Goal: Obtain resource: Download file/media

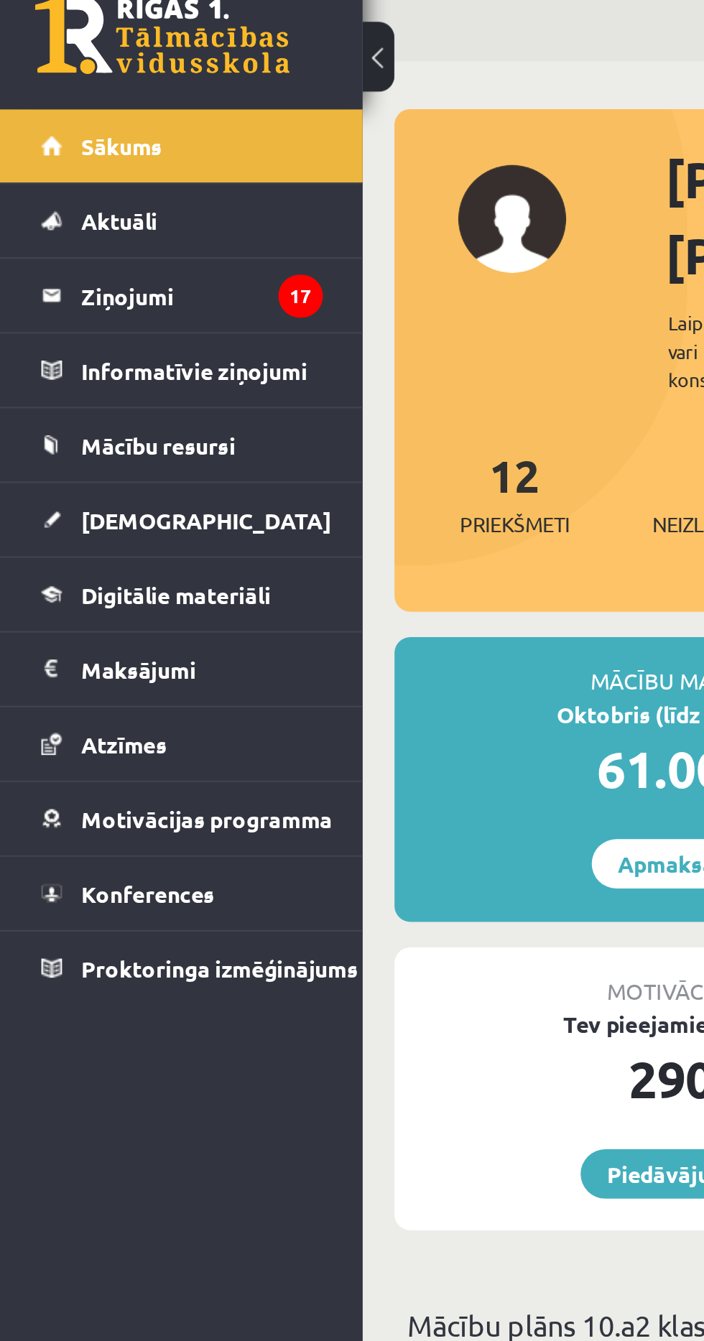
click at [95, 261] on link "[DEMOGRAPHIC_DATA]" at bounding box center [82, 262] width 127 height 33
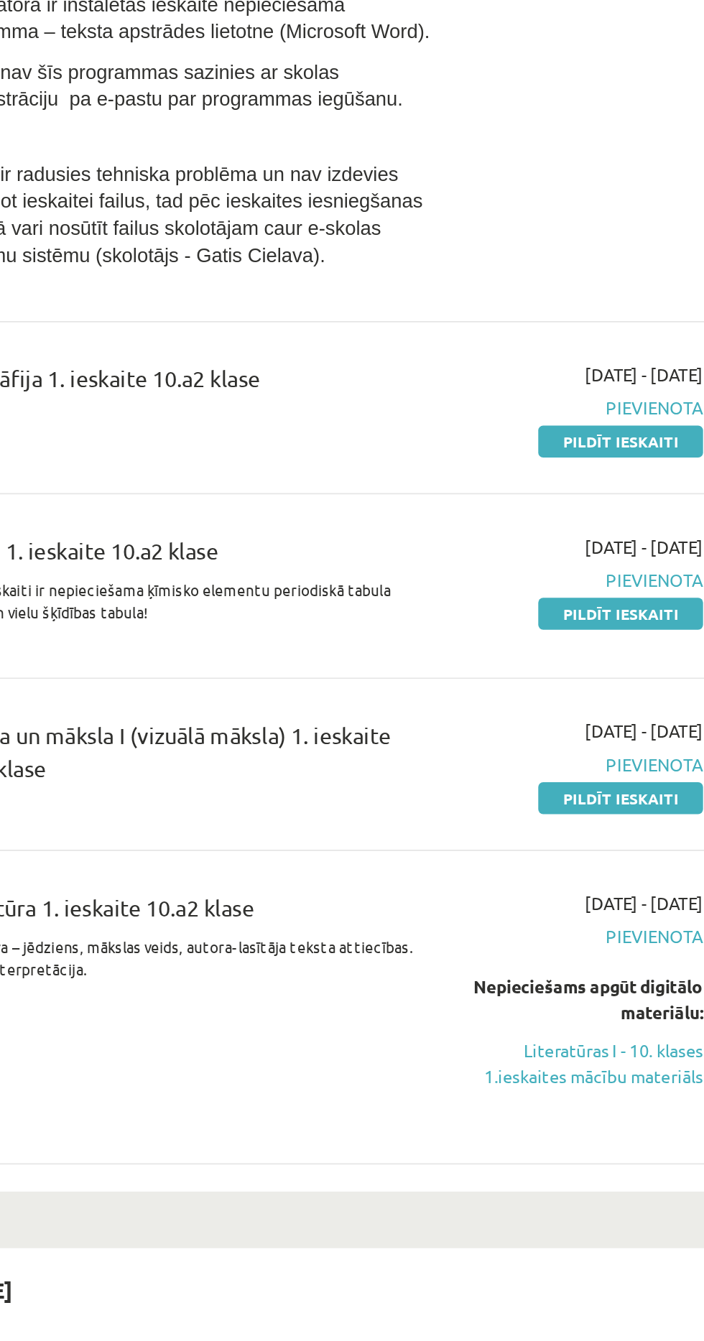
scroll to position [9, 0]
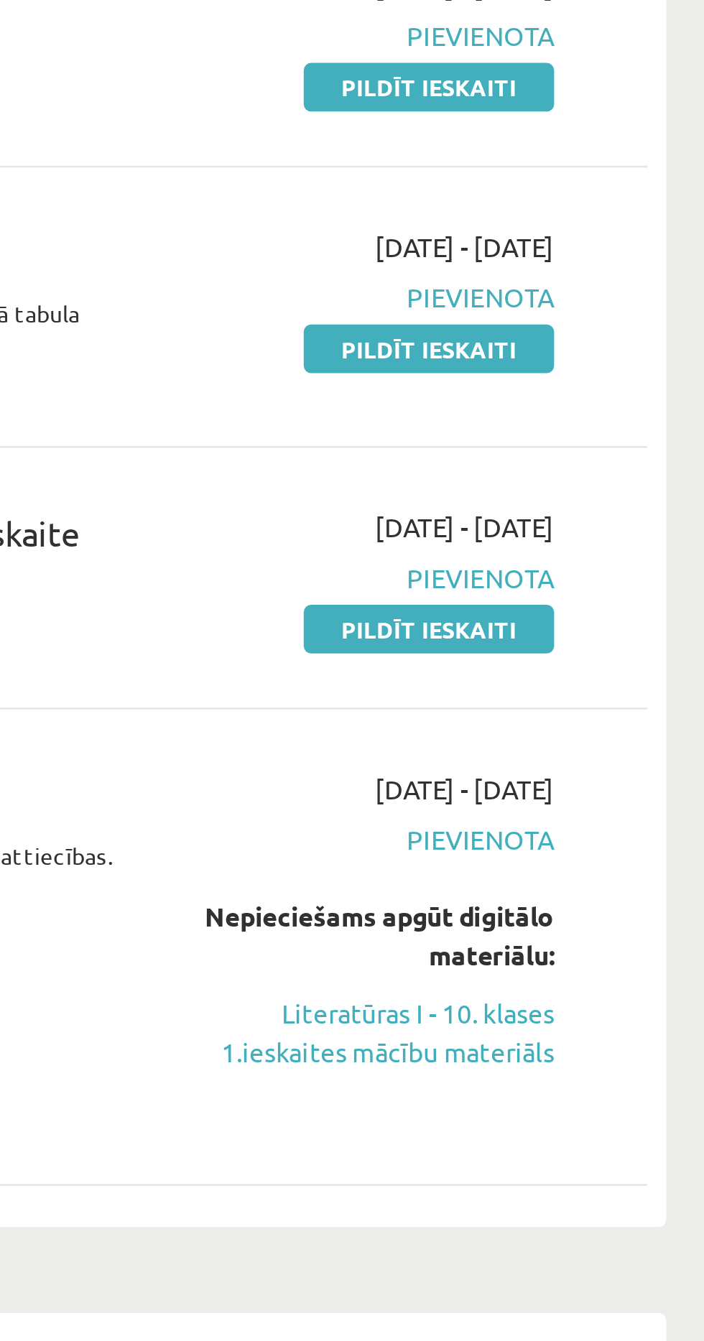
click at [616, 1118] on link "Literatūras I - 10. klases 1.ieskaites mācību materiāls" at bounding box center [579, 1118] width 134 height 30
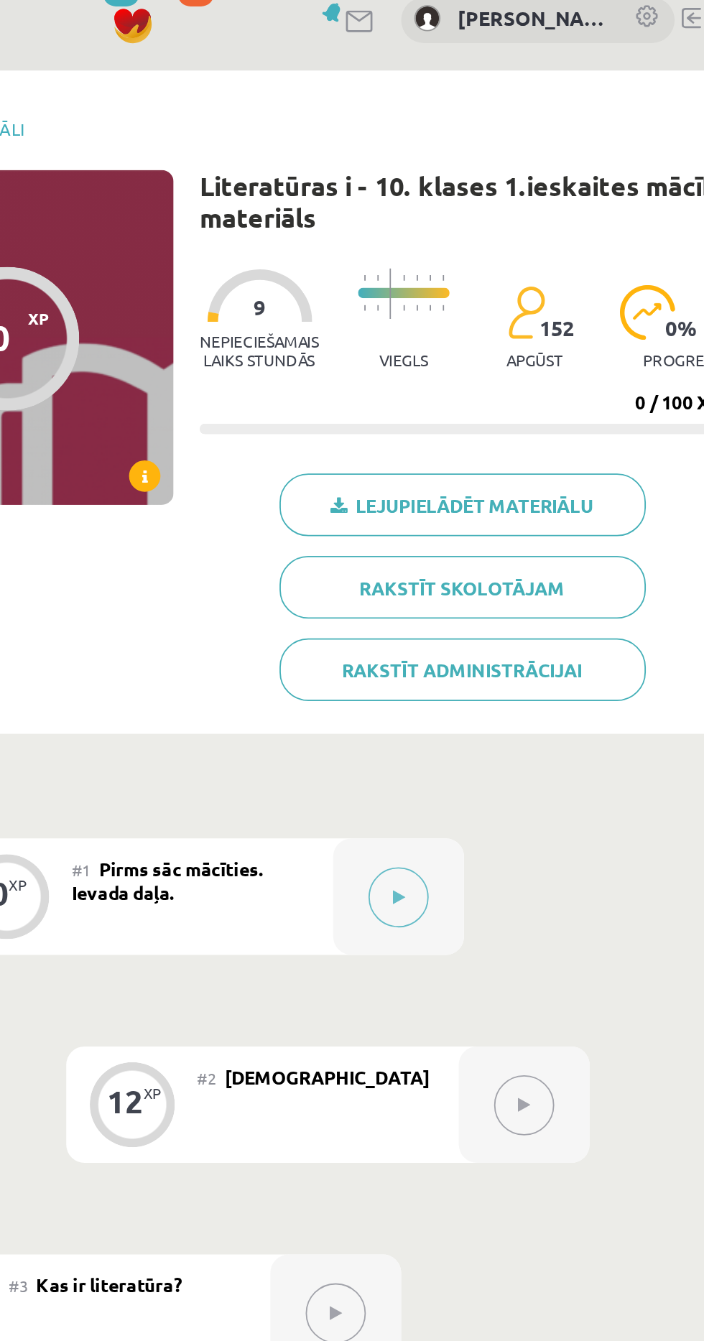
click at [578, 291] on link "Lejupielādēt materiālu" at bounding box center [542, 294] width 201 height 34
